Goal: Transaction & Acquisition: Book appointment/travel/reservation

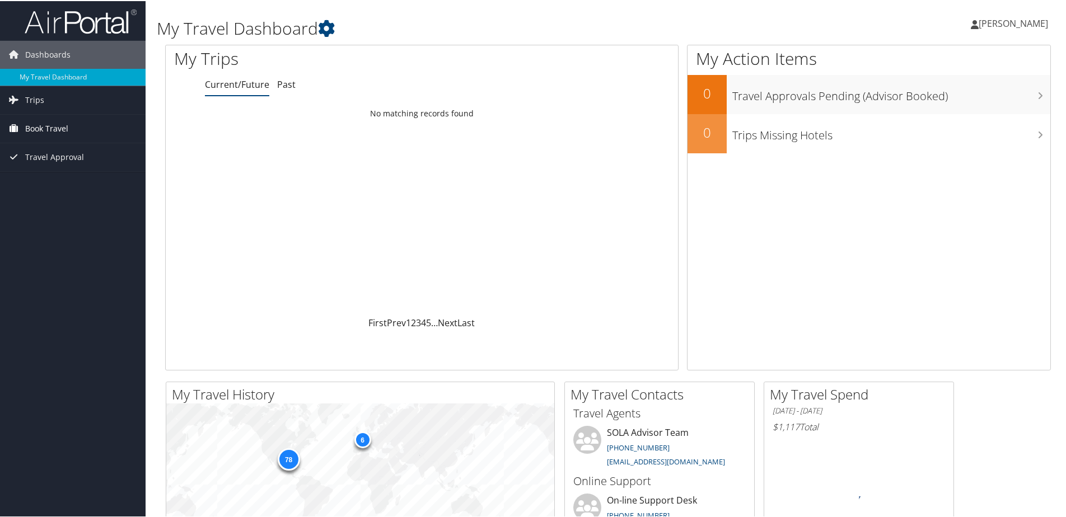
click at [55, 126] on span "Book Travel" at bounding box center [46, 128] width 43 height 28
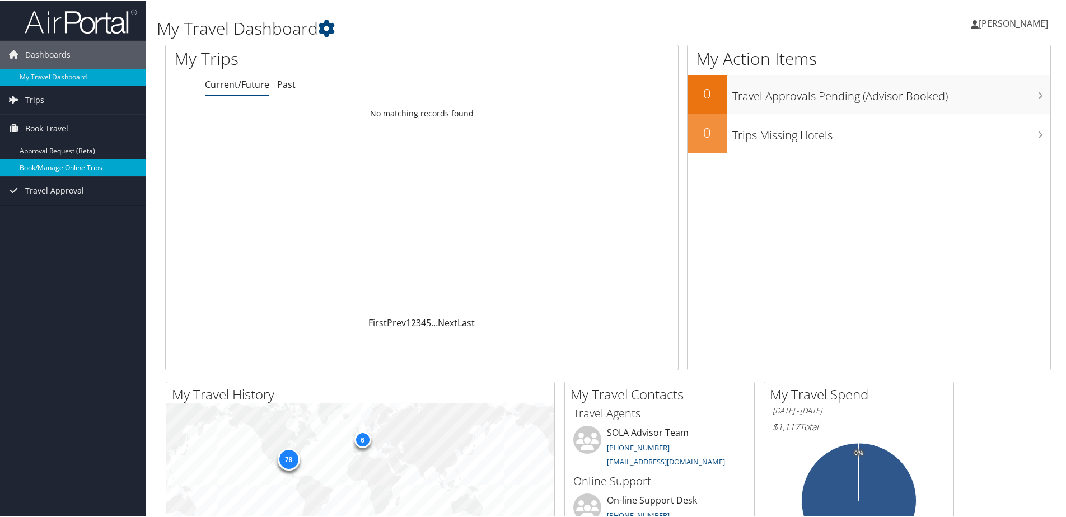
click at [59, 168] on link "Book/Manage Online Trips" at bounding box center [73, 166] width 146 height 17
